Goal: Information Seeking & Learning: Learn about a topic

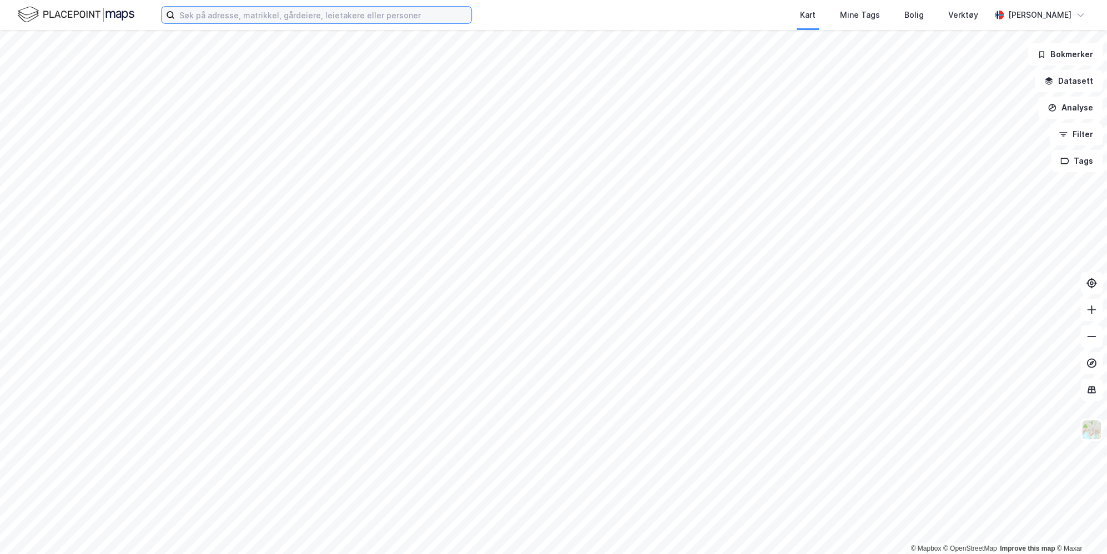
click at [299, 15] on input at bounding box center [323, 15] width 296 height 17
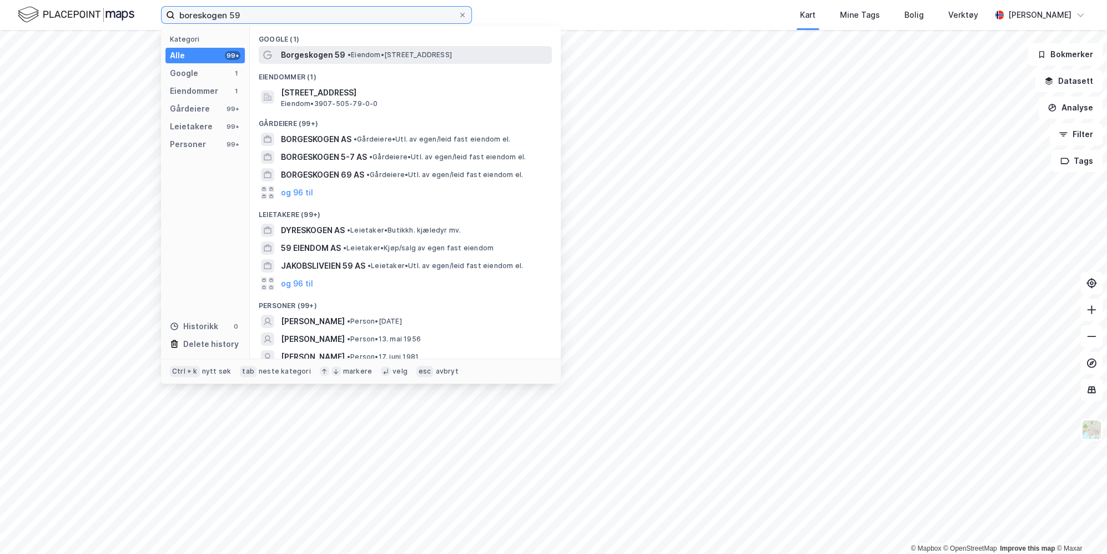
type input "boreskogen 59"
click at [409, 59] on div "Borgeskogen 59 • Eiendom • [STREET_ADDRESS]" at bounding box center [415, 54] width 269 height 13
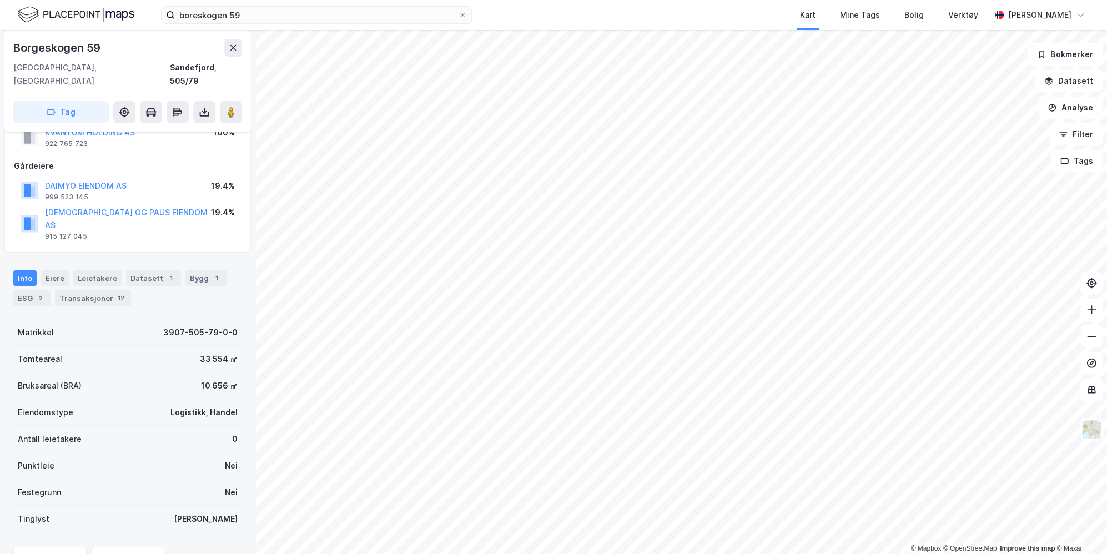
scroll to position [75, 0]
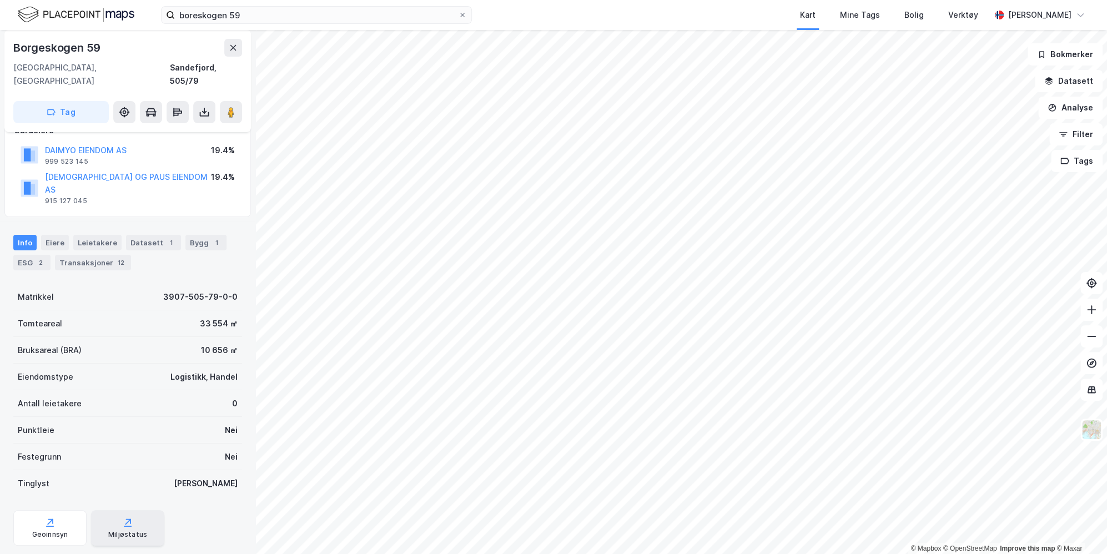
click at [127, 530] on div "Miljøstatus" at bounding box center [127, 534] width 39 height 9
